Goal: Communication & Community: Answer question/provide support

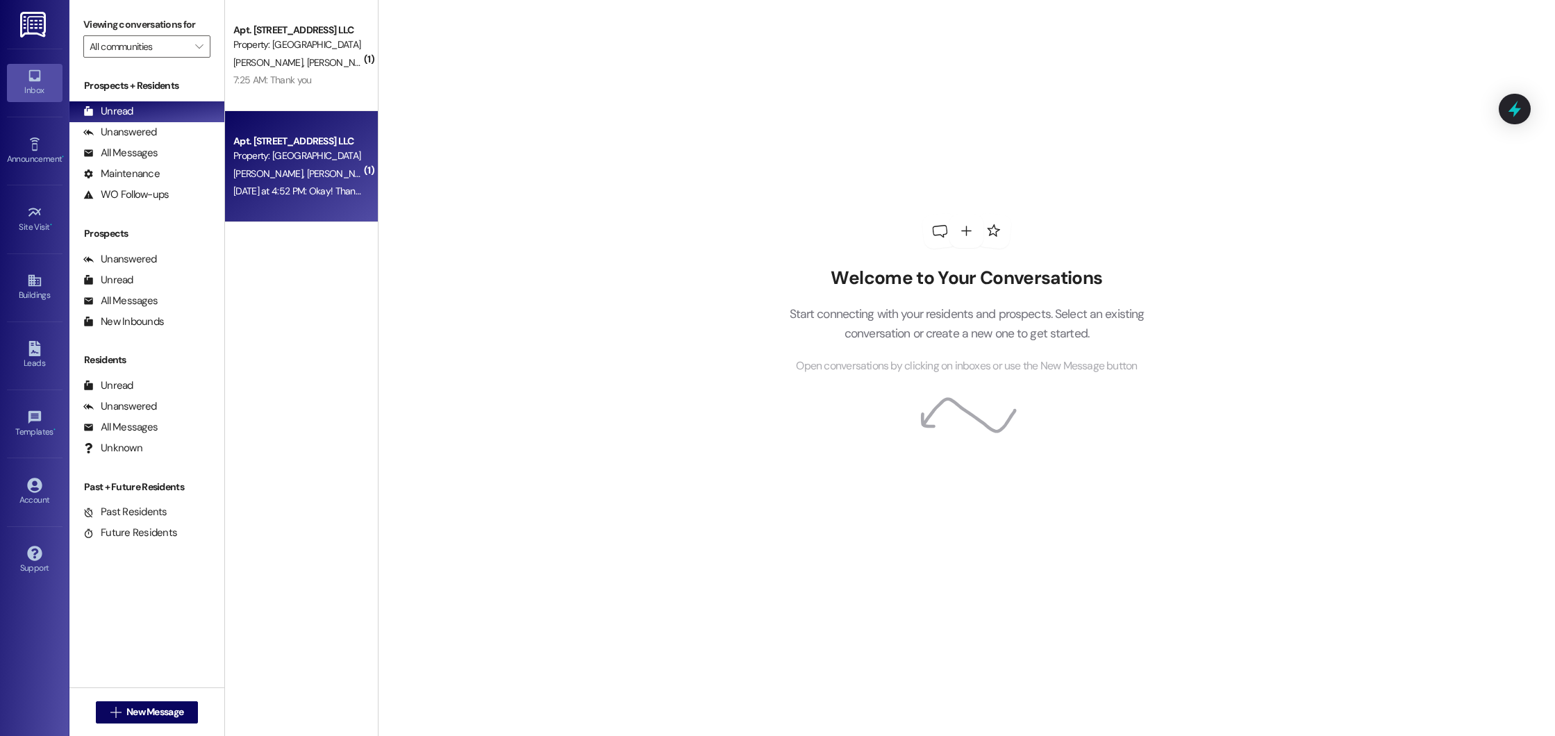
click at [332, 199] on div "[DATE] at 4:52 PM: Okay! Thank you!! [DATE] at 4:52 PM: Okay! Thank you!!" at bounding box center [297, 191] width 131 height 17
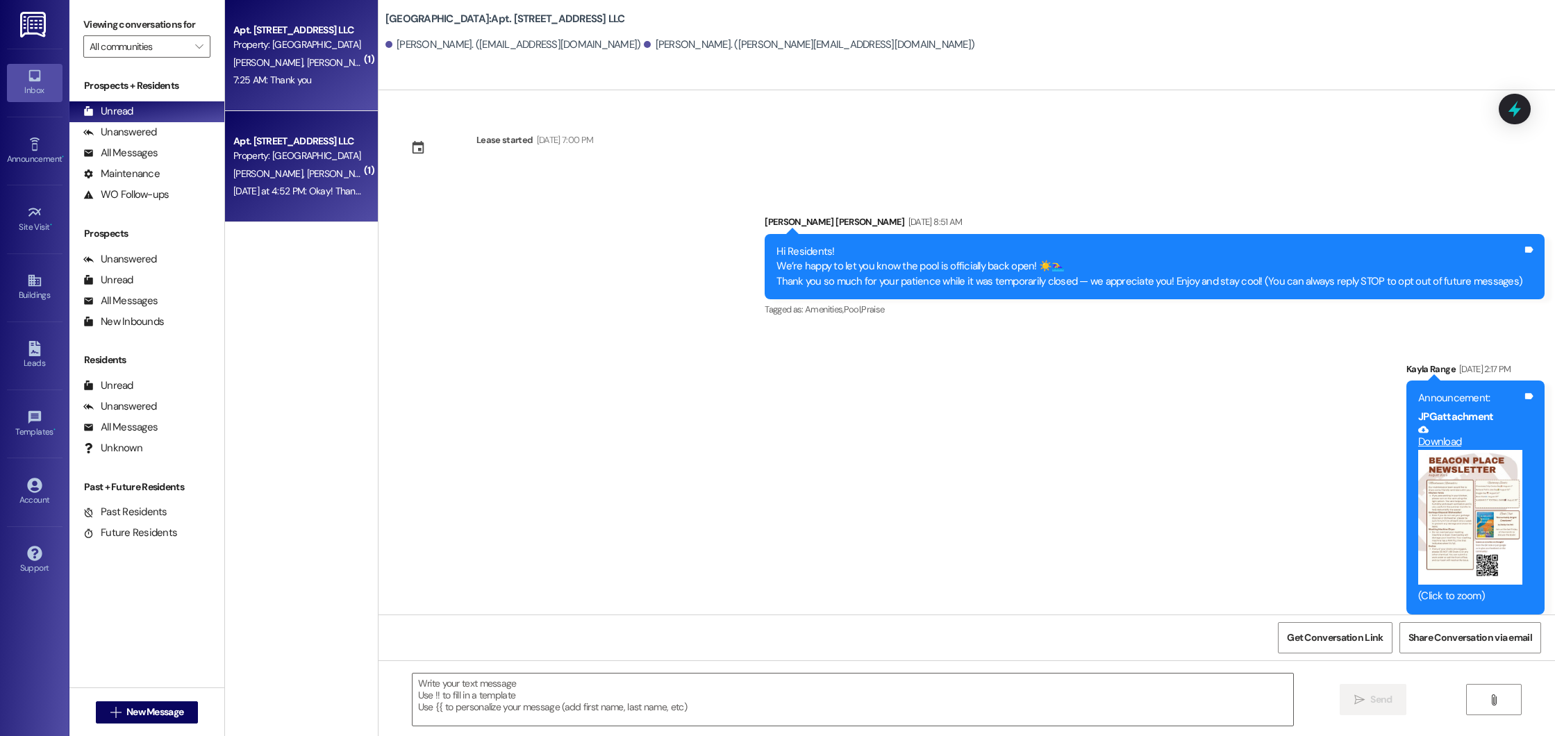
scroll to position [2901, 0]
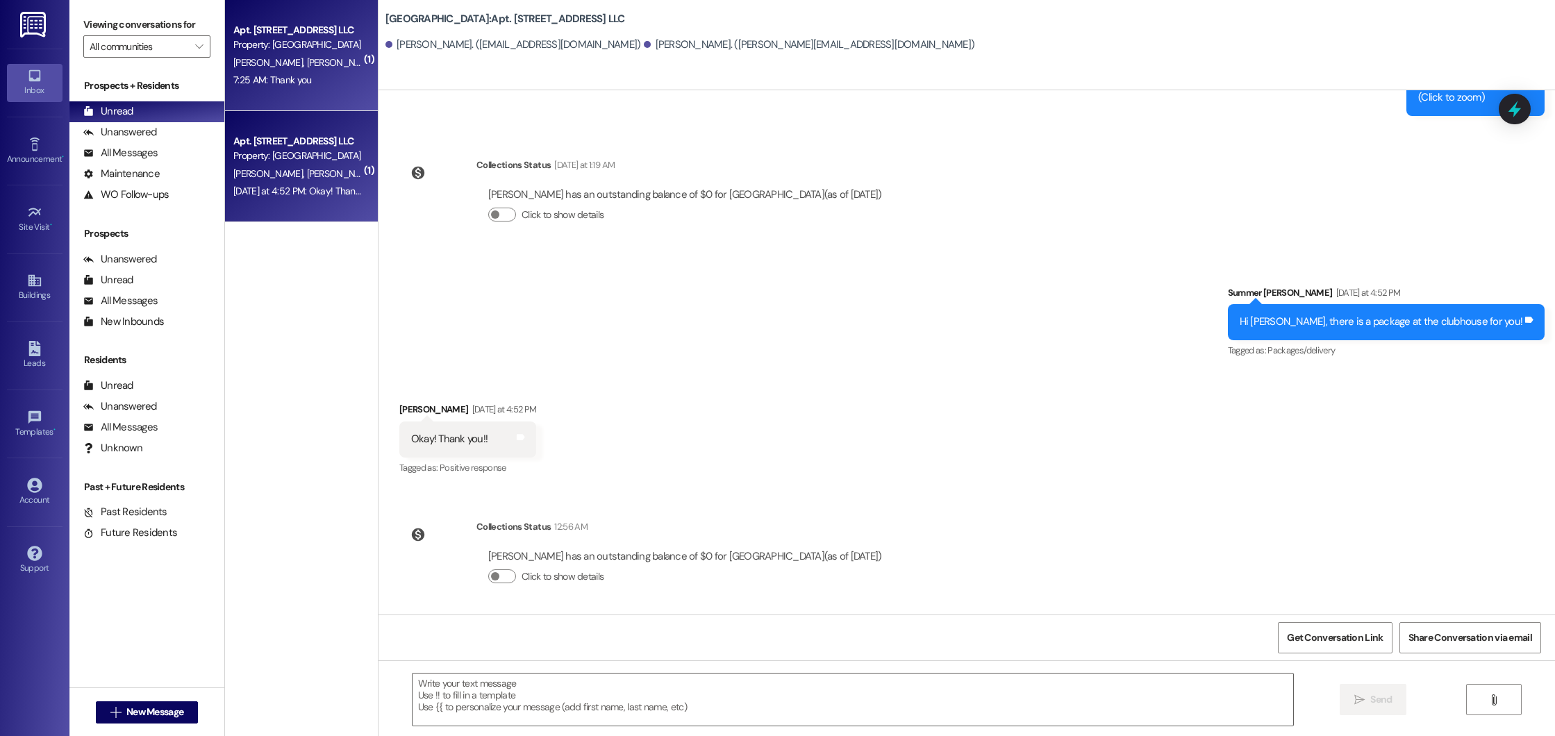
click at [331, 68] on div "[PERSON_NAME] [PERSON_NAME]" at bounding box center [297, 62] width 131 height 17
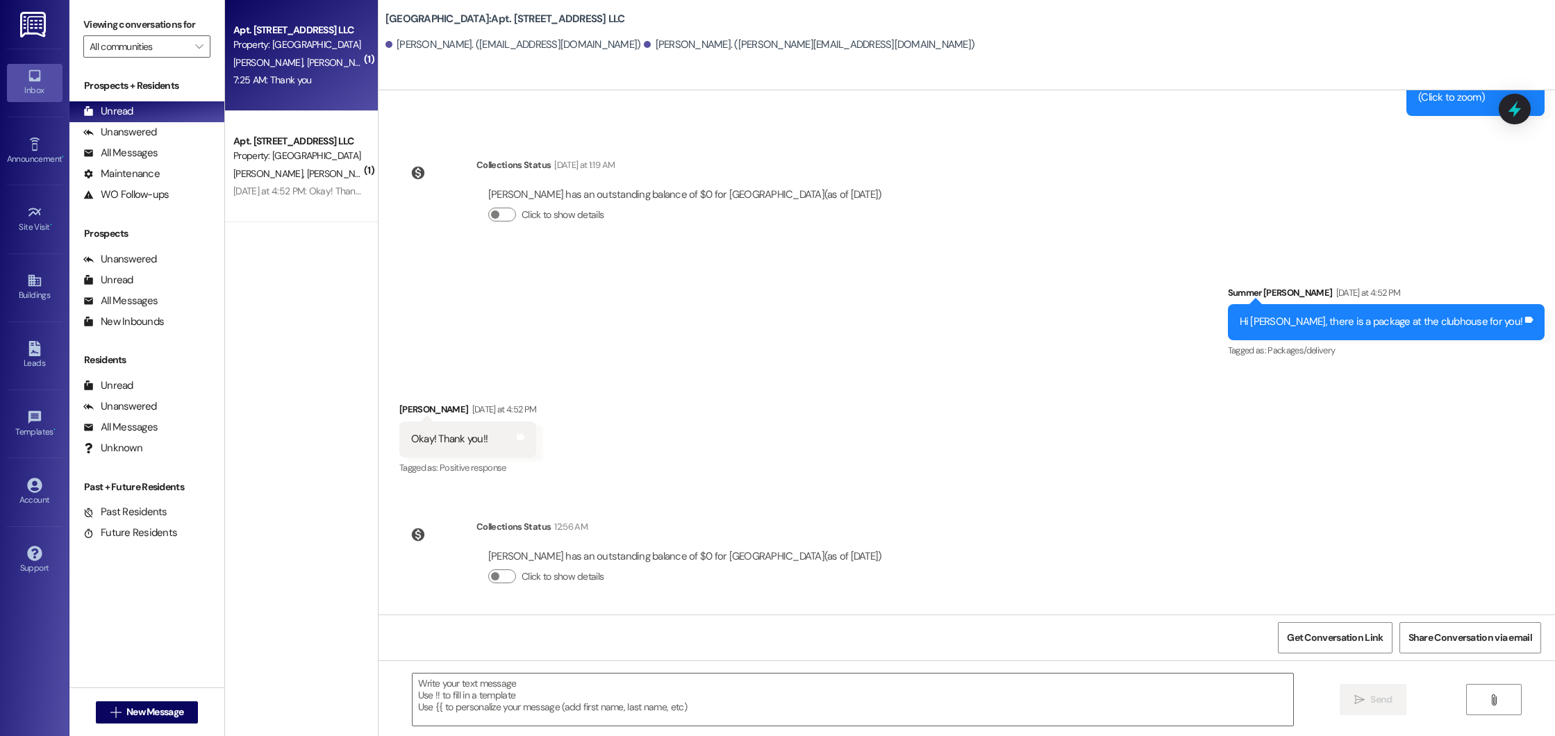
scroll to position [15380, 0]
